Goal: Information Seeking & Learning: Compare options

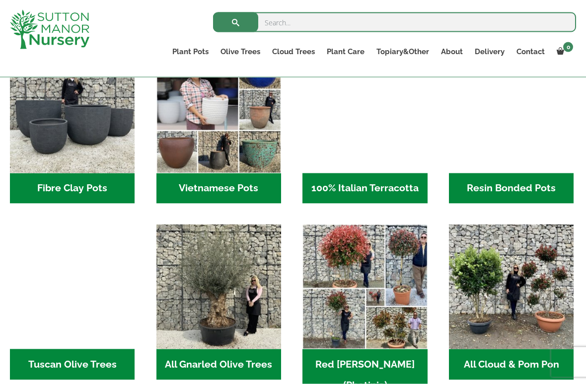
scroll to position [361, 0]
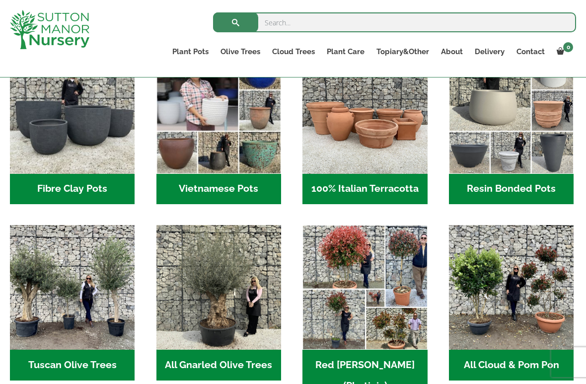
click at [539, 131] on img "Visit product category Resin Bonded Pots" at bounding box center [511, 111] width 125 height 125
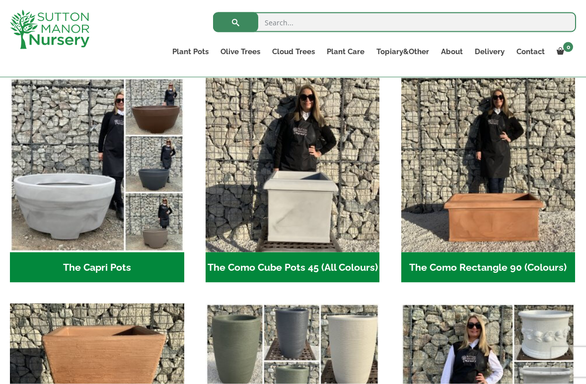
scroll to position [498, 0]
click at [95, 213] on img "Visit product category The Capri Pots" at bounding box center [97, 164] width 174 height 174
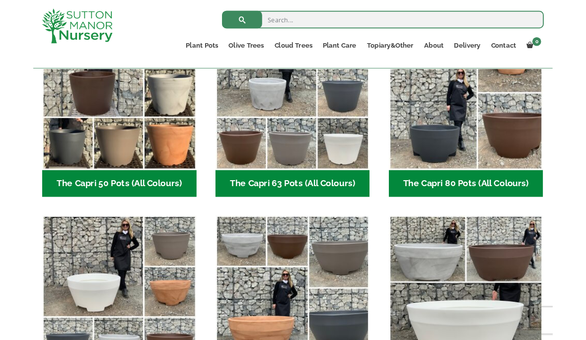
scroll to position [317, 0]
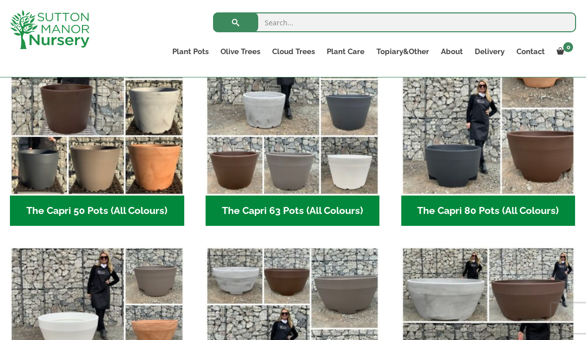
click at [154, 209] on h2 "The Capri 50 Pots (All Colours) (6)" at bounding box center [97, 211] width 174 height 31
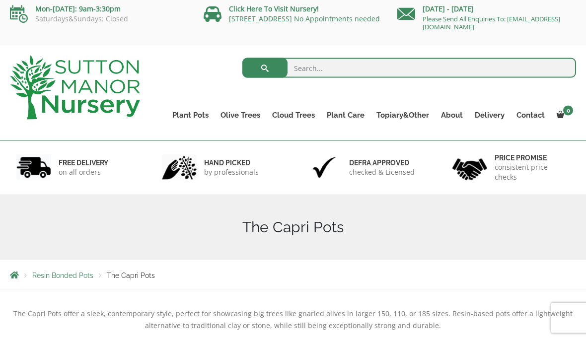
scroll to position [0, 0]
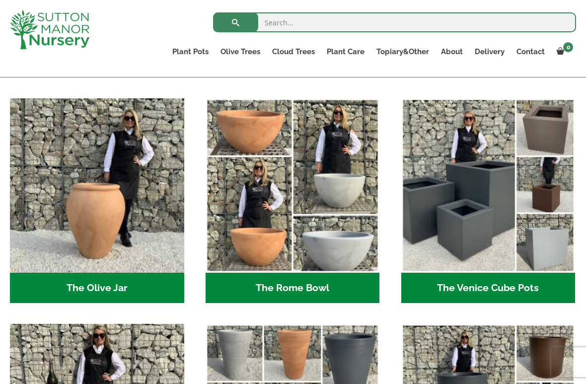
scroll to position [939, 0]
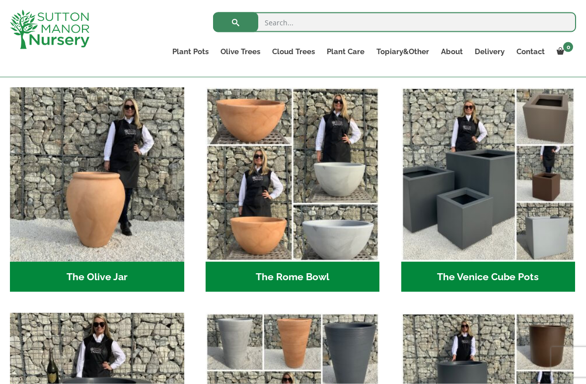
click at [475, 279] on h2 "The Venice Cube Pots (12)" at bounding box center [488, 277] width 174 height 31
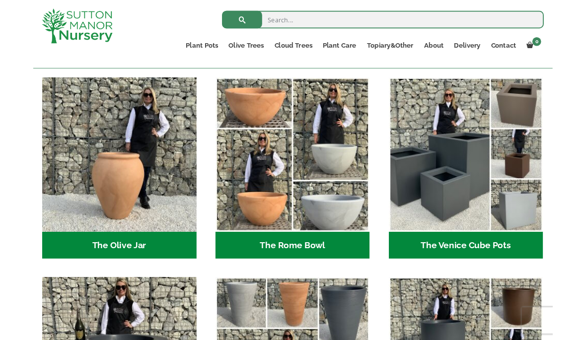
scroll to position [0, 0]
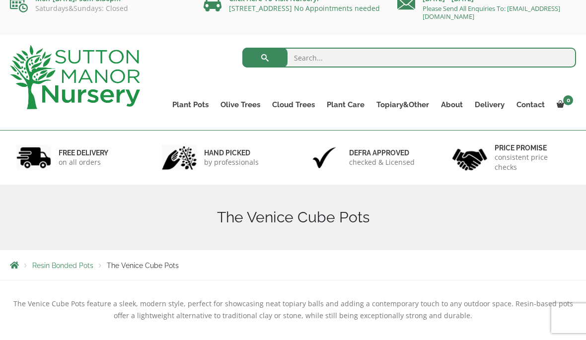
scroll to position [6, 0]
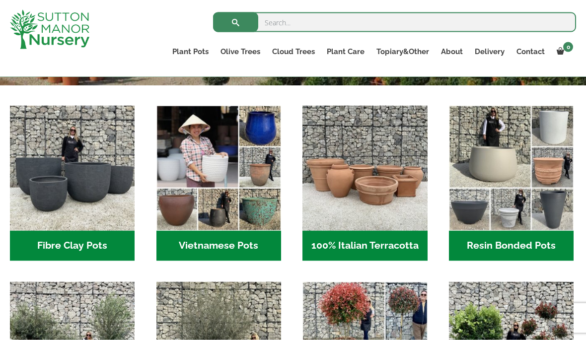
scroll to position [304, 0]
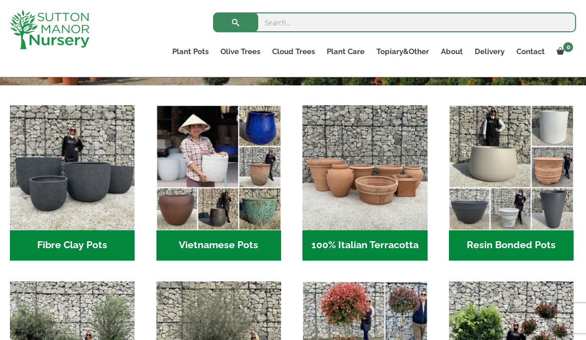
click at [512, 187] on img "Visit product category Resin Bonded Pots" at bounding box center [511, 167] width 125 height 125
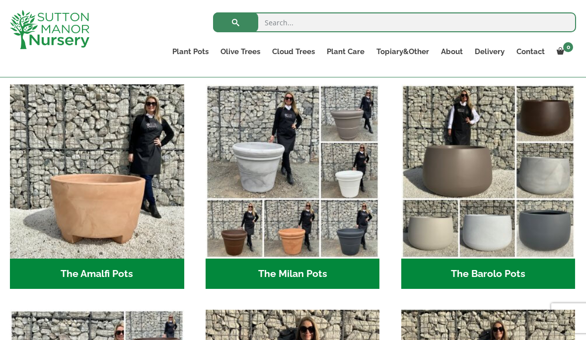
scroll to position [264, 0]
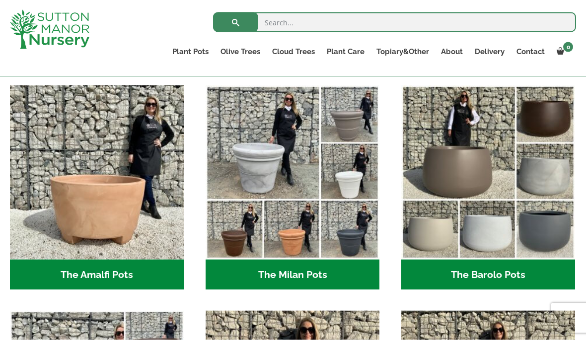
click at [502, 233] on img "Visit product category The Barolo Pots" at bounding box center [488, 172] width 174 height 174
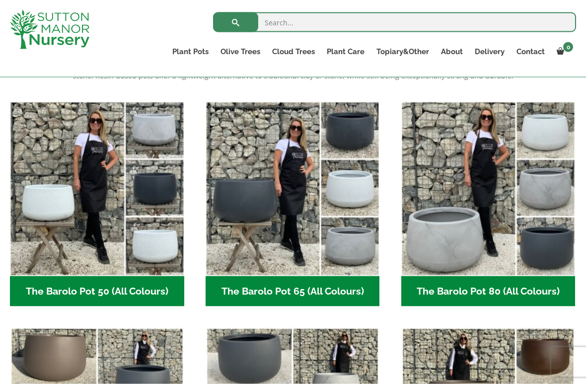
scroll to position [237, 0]
click at [476, 247] on img "Visit product category The Barolo Pot 80 (All Colours)" at bounding box center [488, 188] width 174 height 174
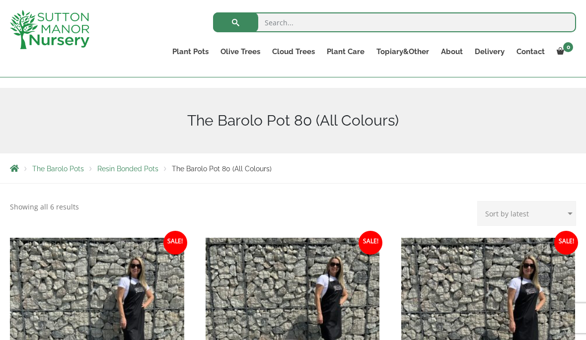
scroll to position [90, 0]
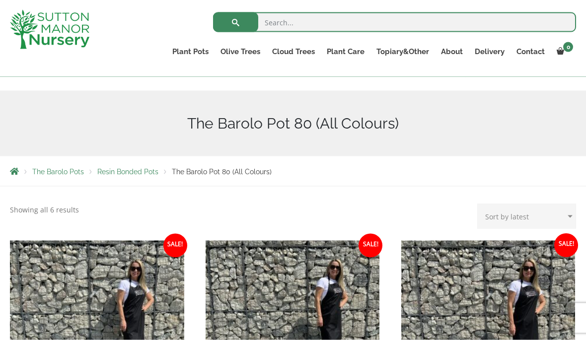
click at [328, 16] on input "search" at bounding box center [394, 22] width 363 height 20
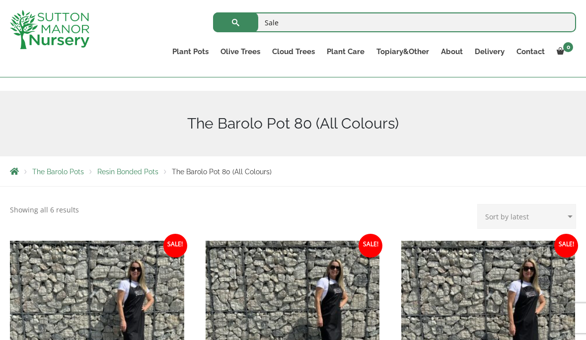
type input "Sale"
click at [235, 22] on button "submit" at bounding box center [235, 22] width 45 height 20
